Goal: Transaction & Acquisition: Purchase product/service

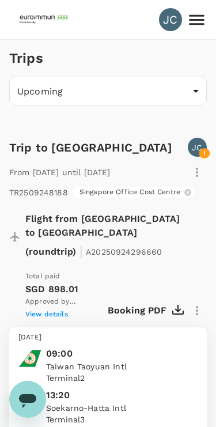
click at [176, 22] on div "JC" at bounding box center [170, 19] width 23 height 23
click at [206, 12] on icon at bounding box center [197, 20] width 20 height 20
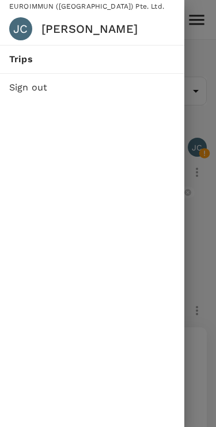
click at [100, 64] on span "Trips" at bounding box center [92, 59] width 166 height 14
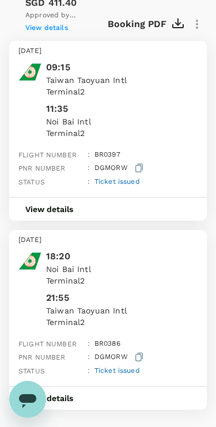
scroll to position [916, 0]
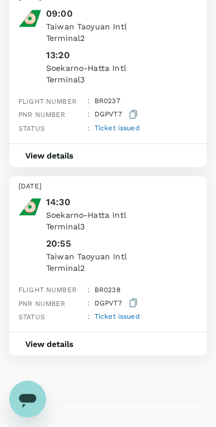
click at [138, 295] on button "button" at bounding box center [133, 302] width 13 height 14
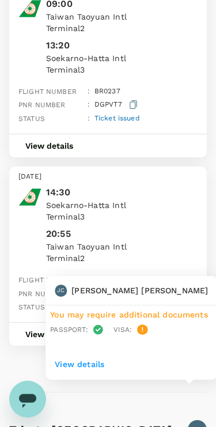
click at [195, 420] on div "JC" at bounding box center [197, 429] width 19 height 19
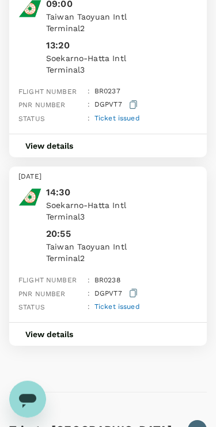
click at [99, 360] on div "Trip to [GEOGRAPHIC_DATA] JC From [DATE] until [DATE] TR2509248188 [GEOGRAPHIC_…" at bounding box center [103, 76] width 207 height 632
click at [203, 420] on div "JC" at bounding box center [197, 429] width 19 height 19
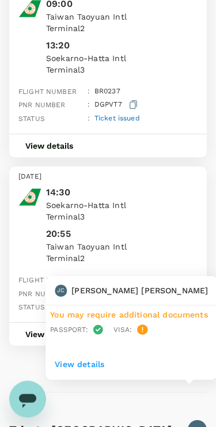
click at [67, 294] on div "[DATE] 14:30 Soekarno-[GEOGRAPHIC_DATA] 3 20:55 [GEOGRAPHIC_DATA] [GEOGRAPHIC_D…" at bounding box center [108, 241] width 198 height 151
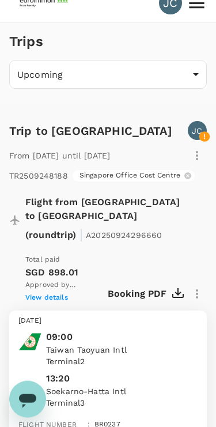
scroll to position [0, 0]
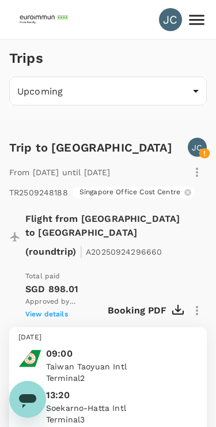
click at [35, 13] on img at bounding box center [44, 19] width 53 height 25
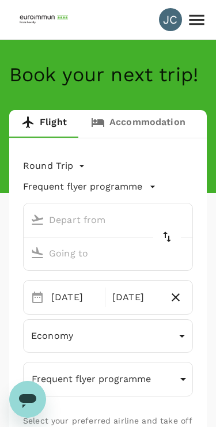
type input "Taiwan Taoyuan Intl (TPE)"
type input "Soekarno-Hatta Intl (CGK)"
type input "Taiwan Taoyuan Intl (TPE)"
type input "Soekarno-Hatta Intl (CGK)"
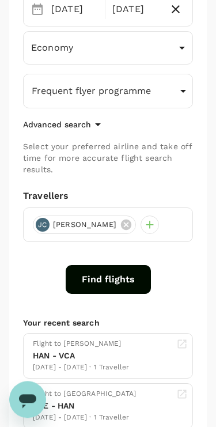
scroll to position [290, 0]
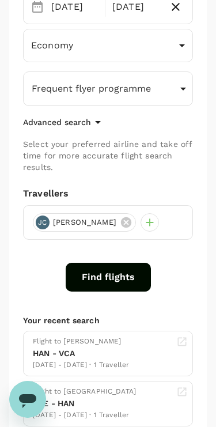
click at [115, 283] on button "Find flights" at bounding box center [108, 277] width 85 height 29
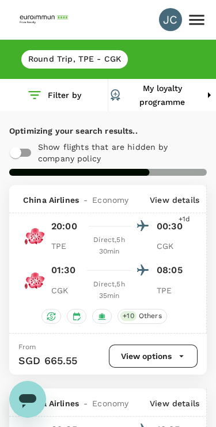
click at [157, 356] on button "View options" at bounding box center [153, 355] width 89 height 23
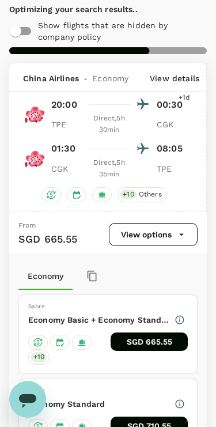
scroll to position [185, 0]
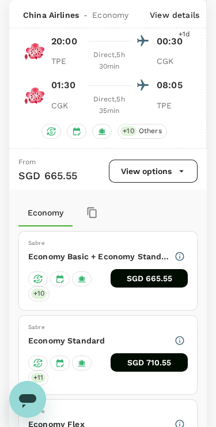
click at [159, 276] on button "SGD 665.55" at bounding box center [149, 278] width 77 height 18
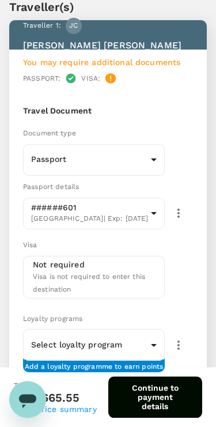
scroll to position [40, 0]
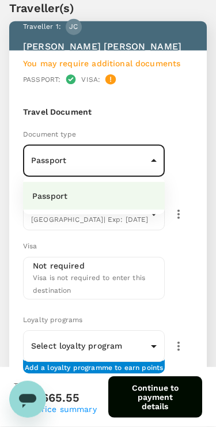
click at [206, 138] on div at bounding box center [108, 213] width 216 height 427
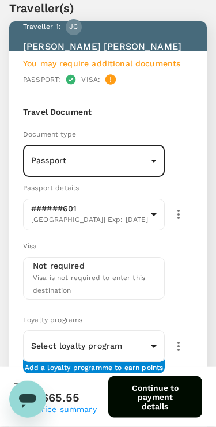
scroll to position [0, 0]
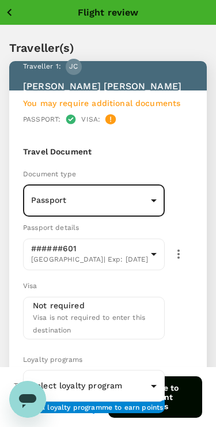
click at [184, 254] on icon "button" at bounding box center [179, 254] width 14 height 14
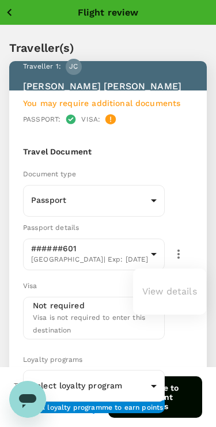
click at [176, 288] on ul "View details" at bounding box center [169, 291] width 73 height 37
click at [172, 299] on ul "View details" at bounding box center [169, 291] width 73 height 37
click at [156, 254] on div at bounding box center [108, 213] width 216 height 427
click at [12, 12] on icon "button" at bounding box center [9, 12] width 14 height 14
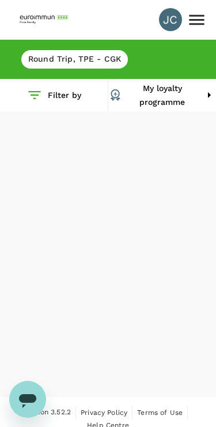
scroll to position [11, 0]
